Goal: Information Seeking & Learning: Understand process/instructions

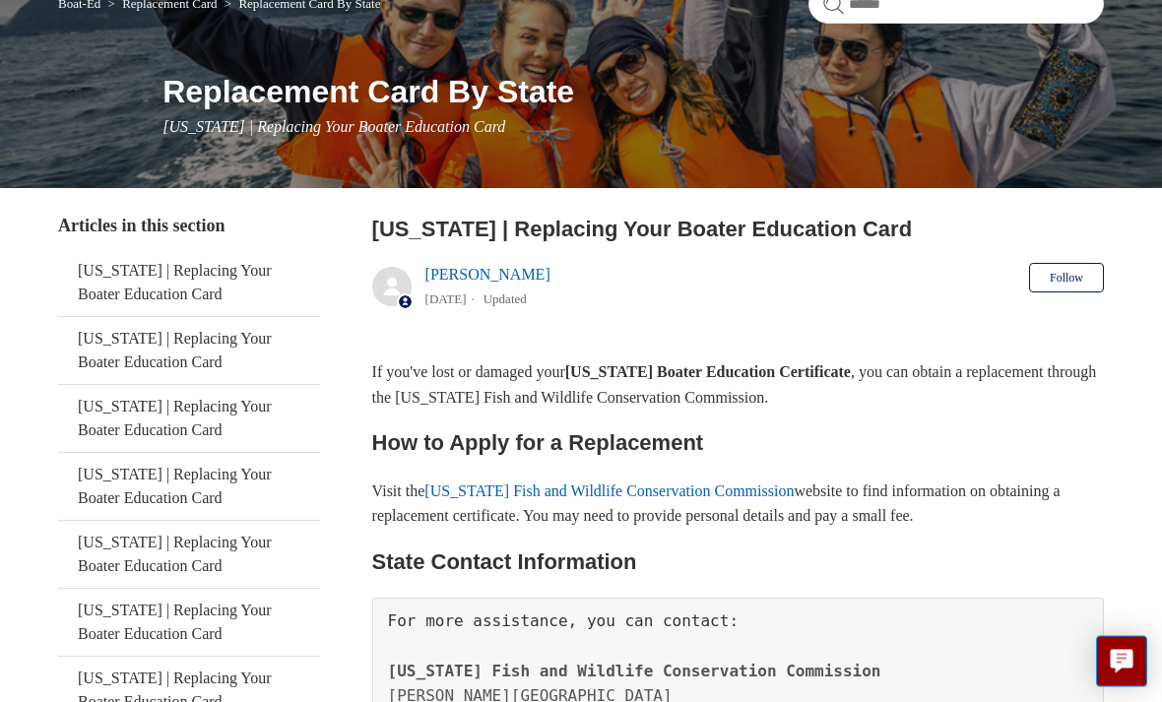
scroll to position [190, 0]
click at [680, 495] on link "Florida Fish and Wildlife Conservation Commission" at bounding box center [608, 491] width 369 height 17
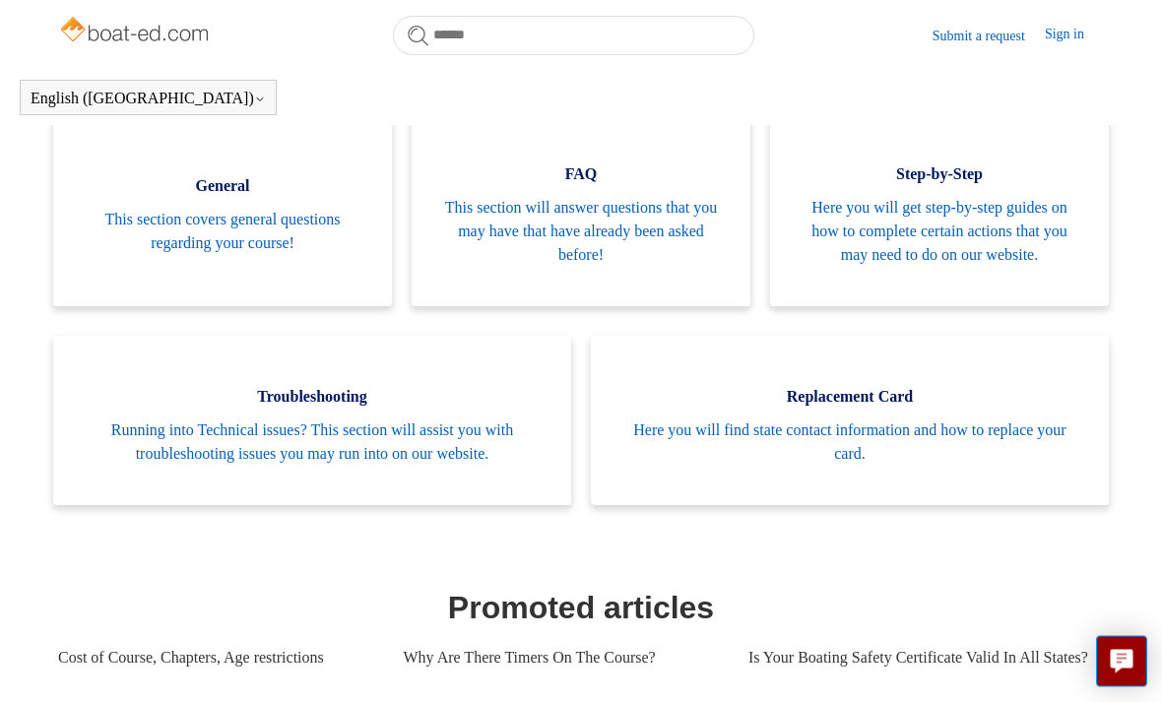
scroll to position [402, 0]
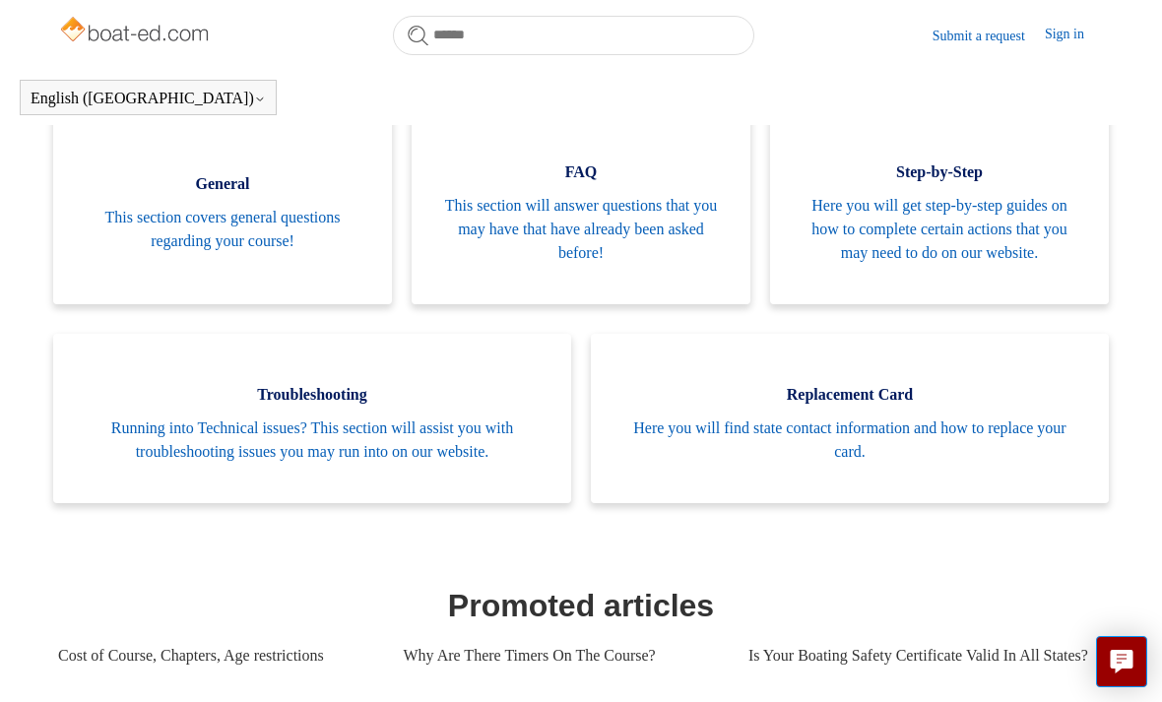
click at [954, 430] on span "Here you will find state contact information and how to replace your card." at bounding box center [849, 440] width 459 height 47
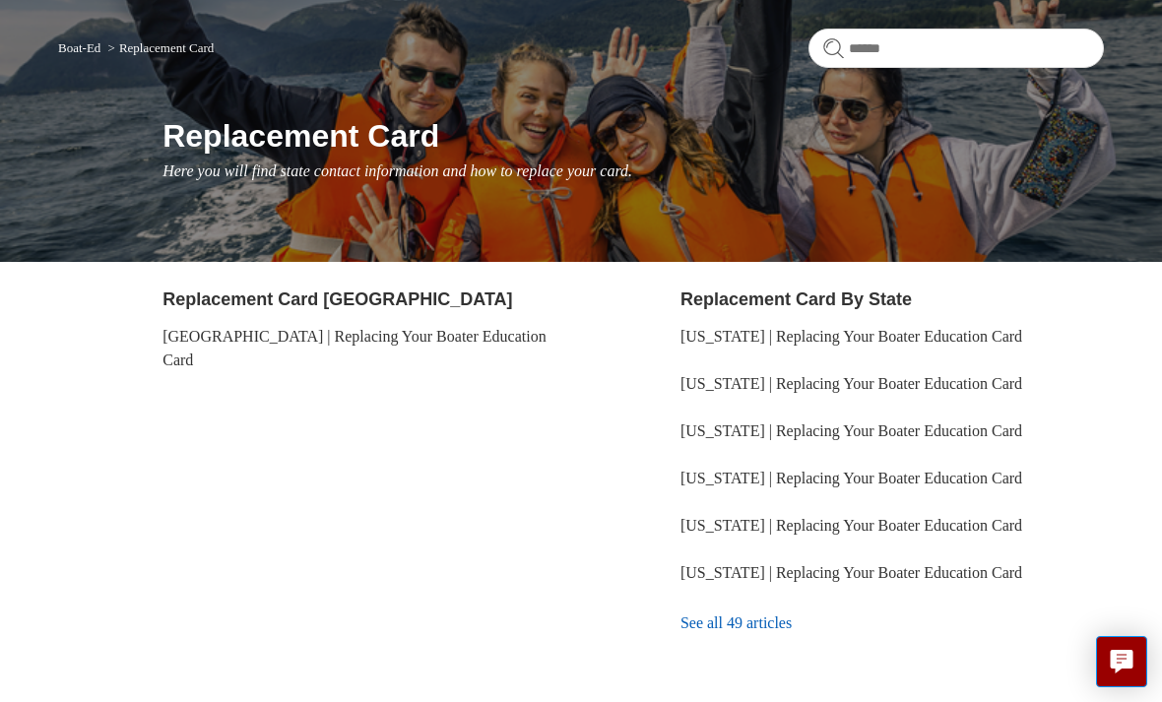
scroll to position [183, 0]
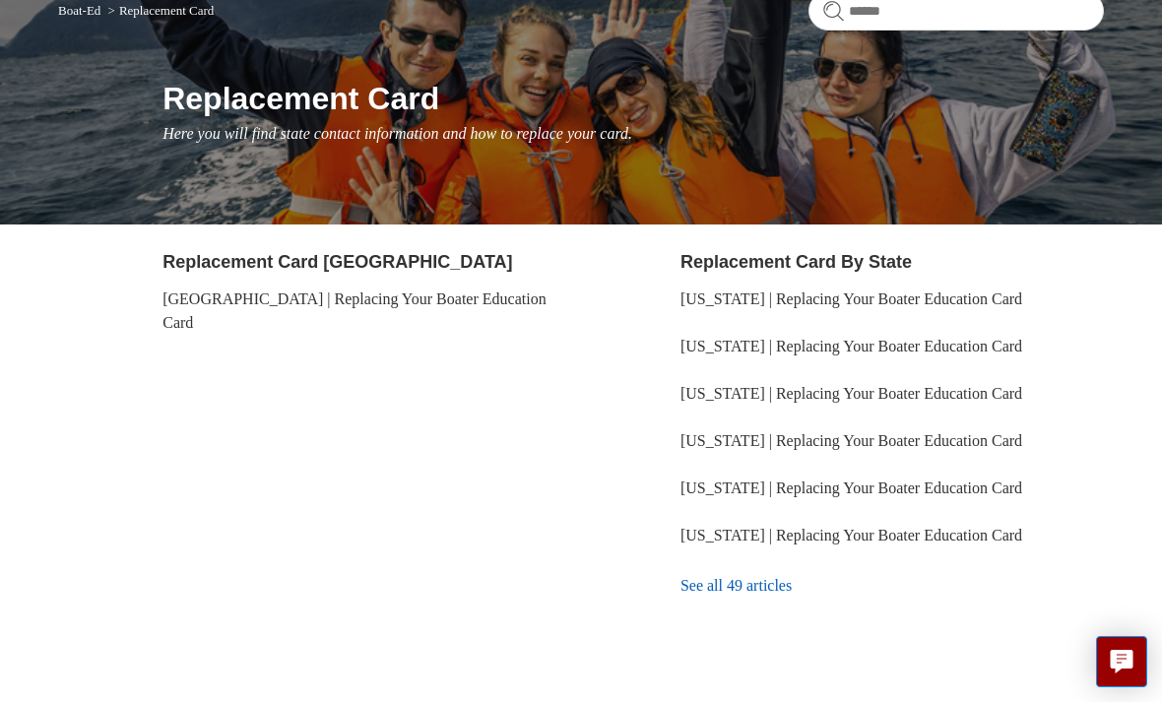
click at [777, 597] on link "See all 49 articles" at bounding box center [891, 585] width 423 height 53
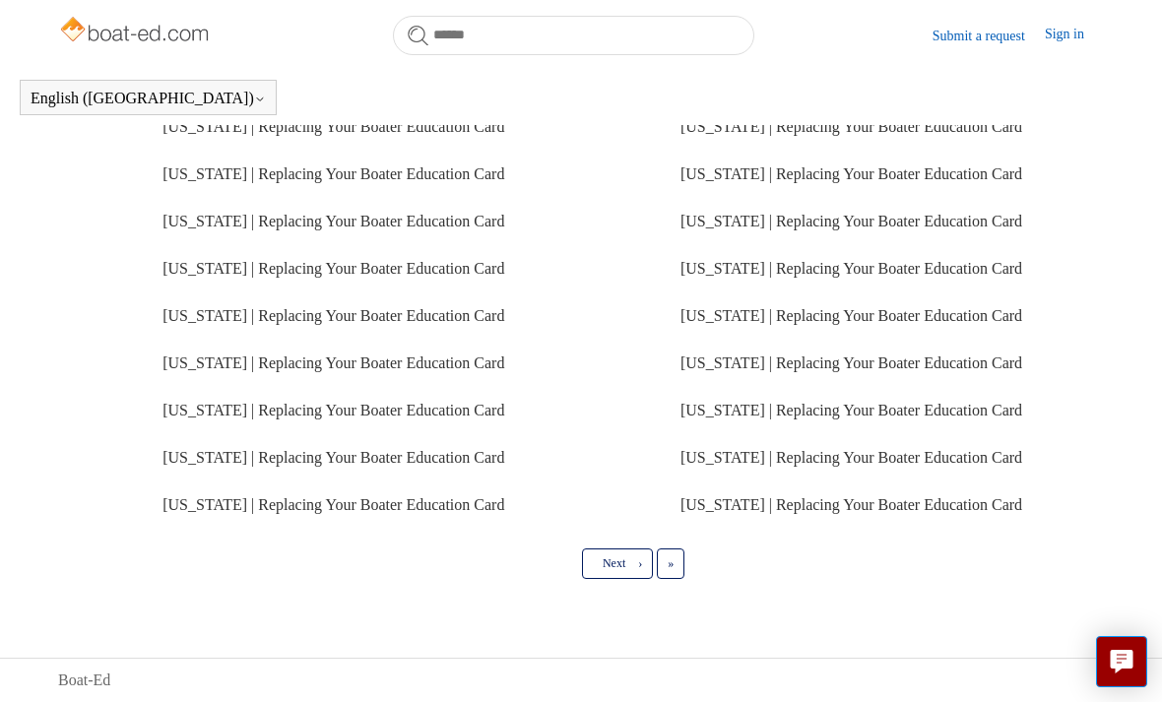
scroll to position [650, 0]
click at [619, 578] on link "Next ›" at bounding box center [617, 564] width 71 height 30
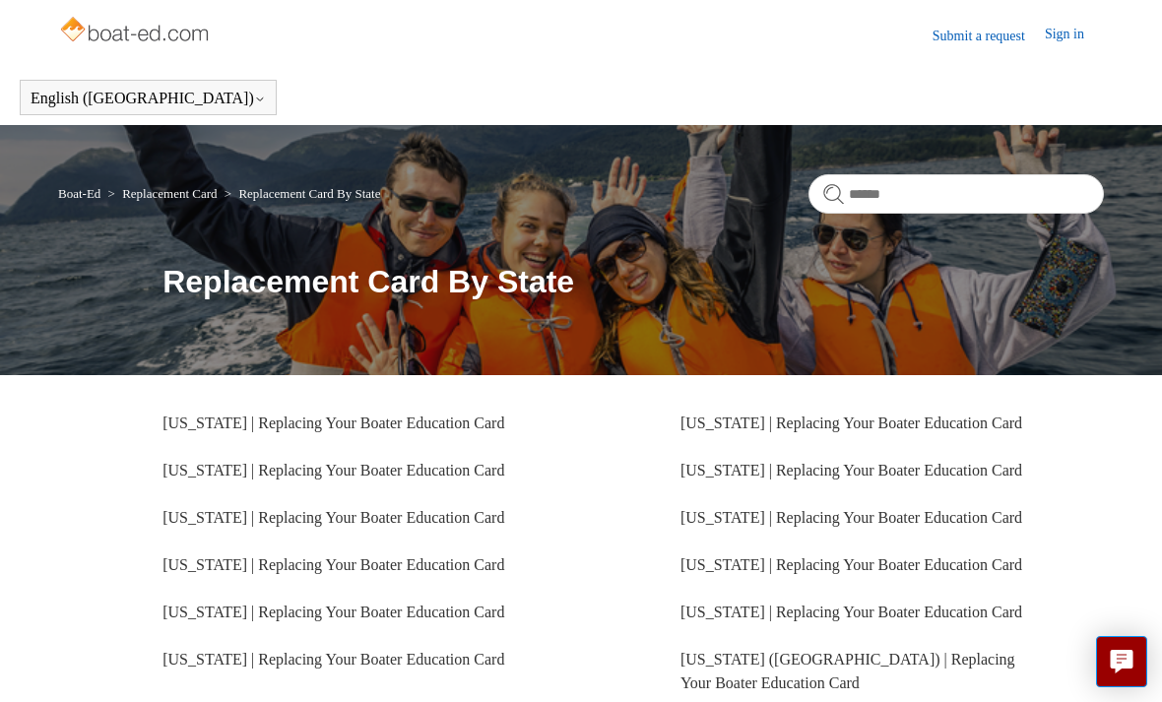
click at [456, 659] on link "[US_STATE] | Replacing Your Boater Education Card" at bounding box center [333, 659] width 342 height 17
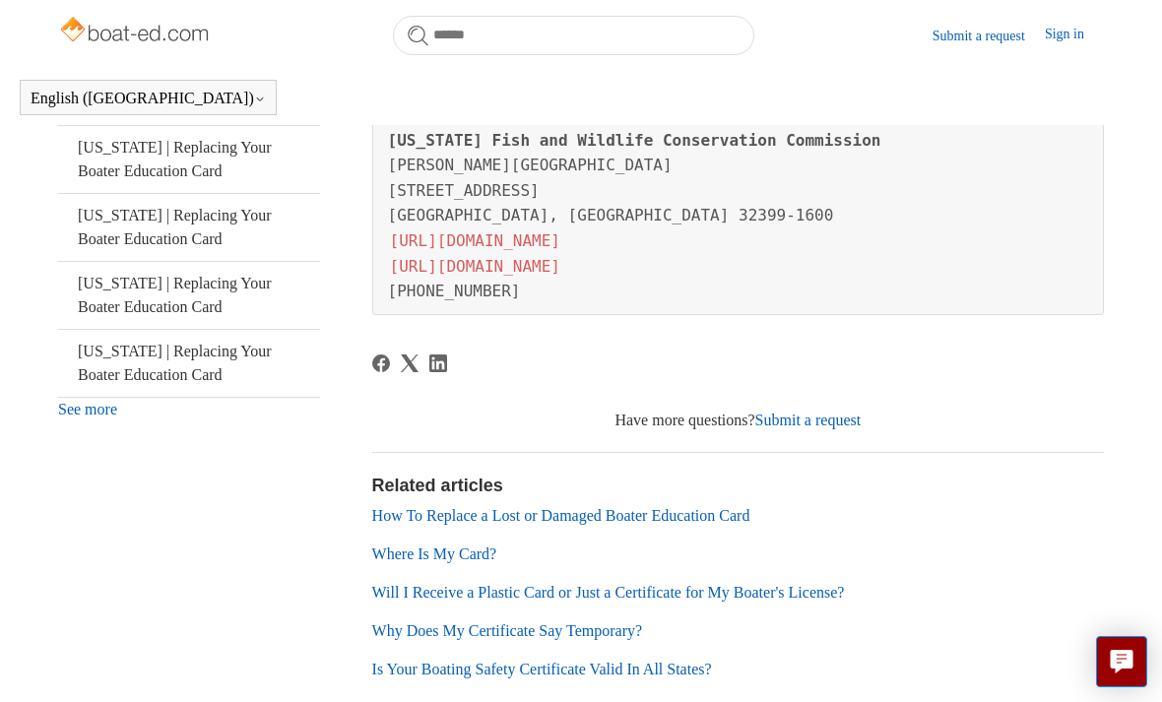
scroll to position [712, 0]
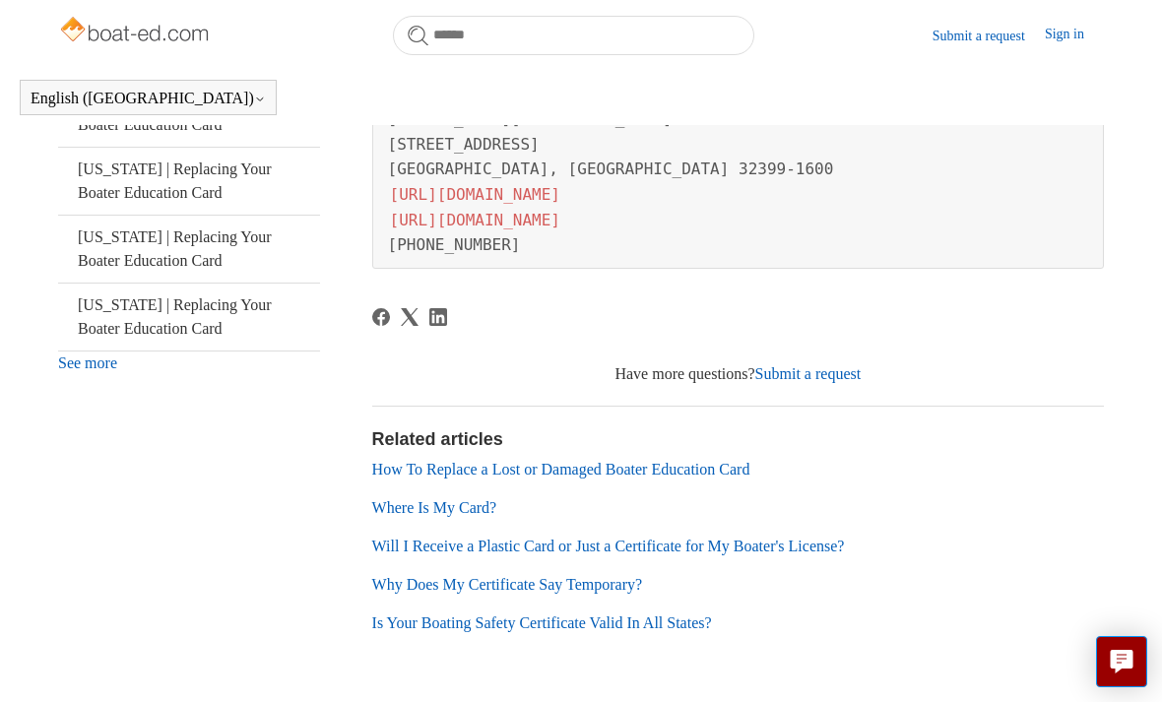
click at [478, 507] on link "Where Is My Card?" at bounding box center [434, 507] width 125 height 17
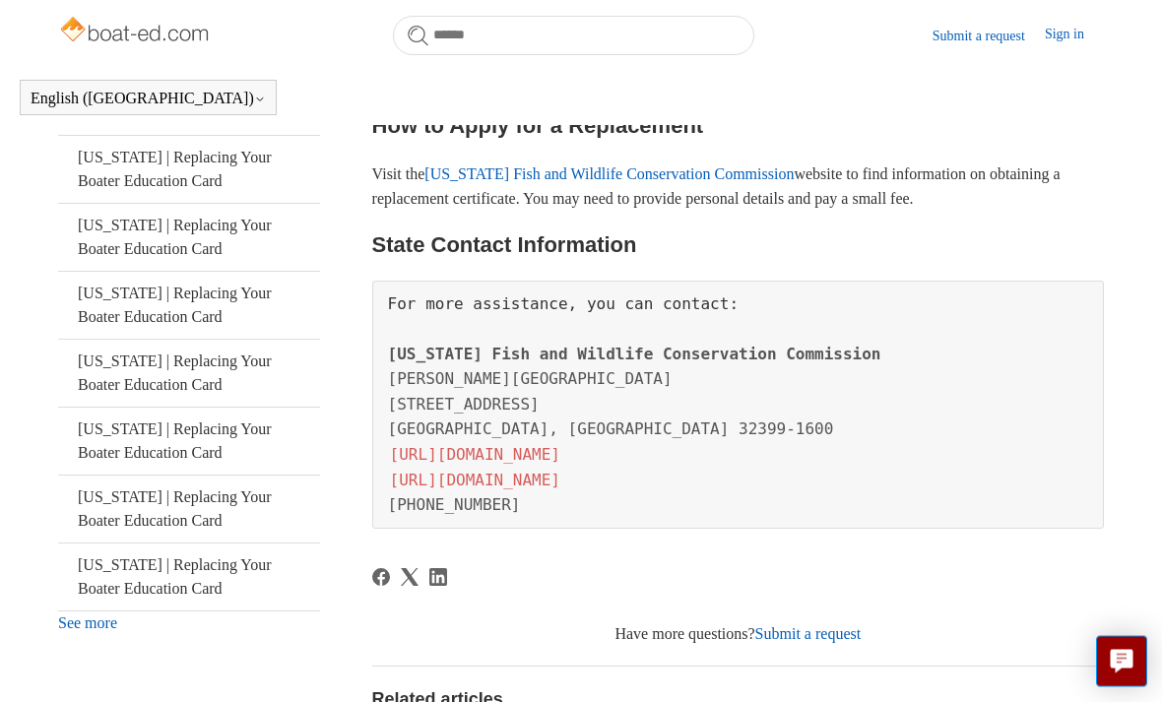
click at [562, 476] on link "[URL][DOMAIN_NAME]" at bounding box center [475, 481] width 174 height 23
click at [562, 477] on link "[URL][DOMAIN_NAME]" at bounding box center [475, 480] width 174 height 23
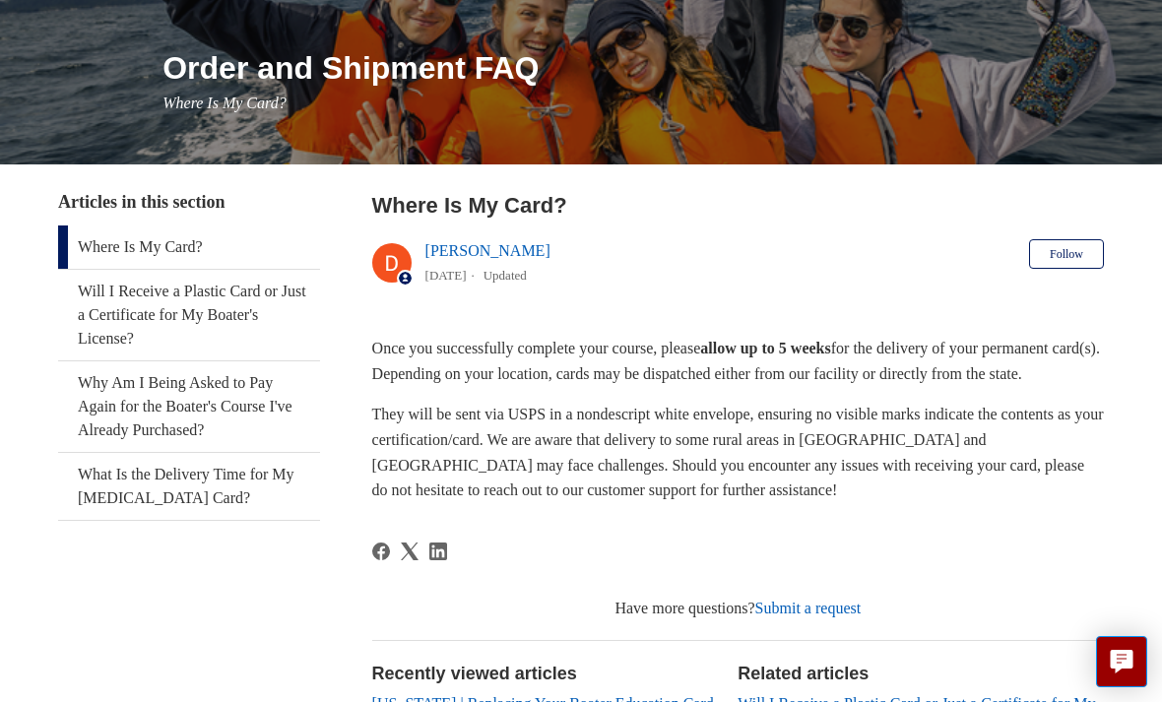
scroll to position [199, 0]
